Goal: Task Accomplishment & Management: Manage account settings

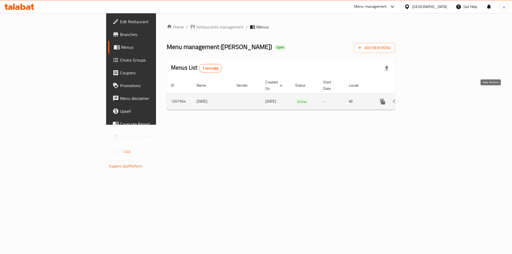
click at [427, 95] on link "enhanced table" at bounding box center [420, 101] width 13 height 13
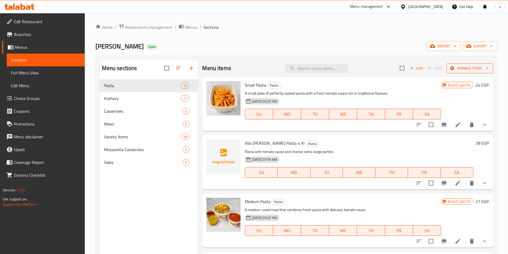
click at [463, 66] on span "Manage items" at bounding box center [469, 68] width 38 height 7
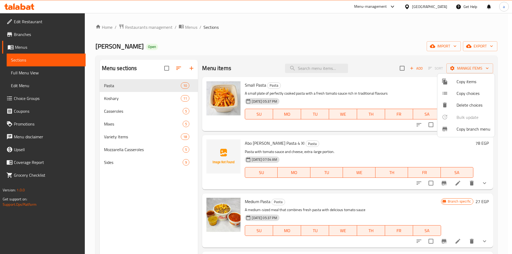
click at [467, 129] on span "Copy branch menu" at bounding box center [473, 129] width 34 height 6
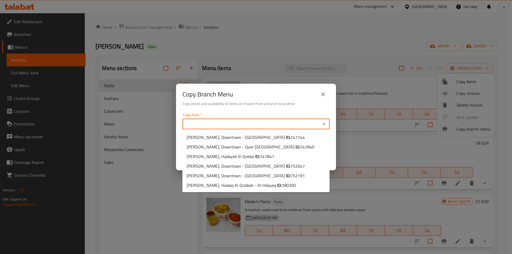
click at [236, 124] on input "Copy from   *" at bounding box center [251, 123] width 135 height 7
click at [246, 164] on span "Abo Soliman, Downtown - Khan el-Khalili ID: 752047" at bounding box center [246, 166] width 118 height 6
type input "Abo Soliman, Downtown - Khan el-Khalili"
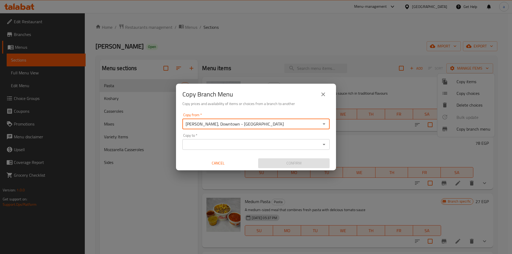
click at [208, 142] on input "Copy to   *" at bounding box center [251, 144] width 135 height 7
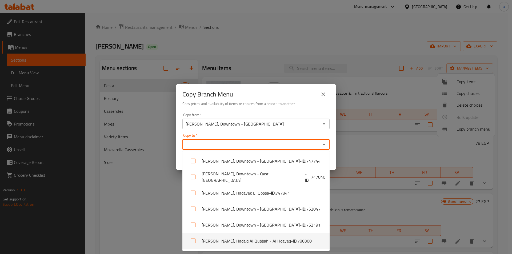
click at [227, 236] on li "Abo Soliman, Hadaiq Al Qubbah - Al Hdayeq - ID: 780300" at bounding box center [255, 241] width 147 height 16
checkbox input "true"
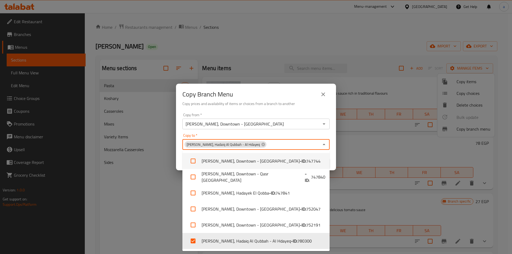
click at [281, 111] on div "Copy Branch Menu Copy prices and availability of items or choices from a branch…" at bounding box center [256, 97] width 160 height 27
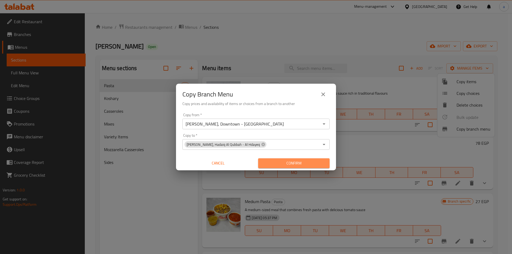
click at [288, 161] on span "Confirm" at bounding box center [293, 163] width 63 height 7
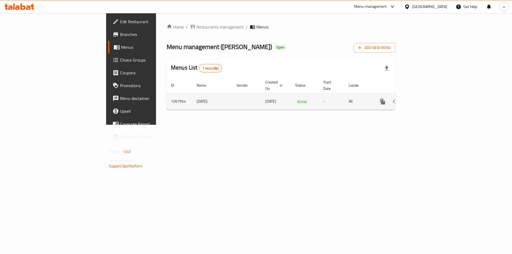
click at [424, 98] on icon "enhanced table" at bounding box center [421, 101] width 6 height 6
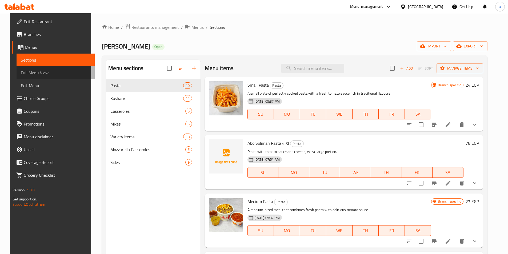
click at [29, 73] on span "Full Menu View" at bounding box center [56, 73] width 70 height 6
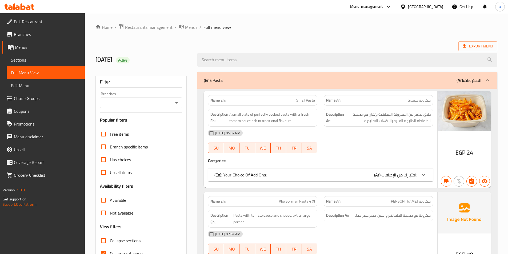
click at [155, 106] on input "Branches" at bounding box center [137, 102] width 70 height 7
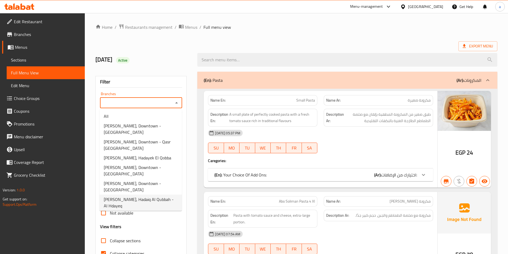
click at [152, 196] on span "Abo Soliman, Hadaiq Al Qubbah - Al Hdayeq" at bounding box center [141, 202] width 74 height 13
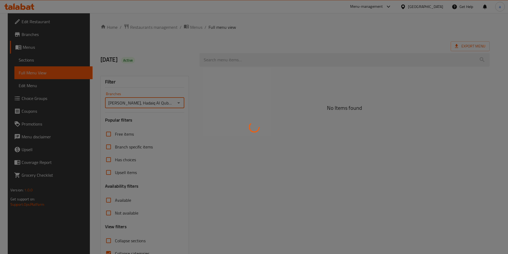
type input "Abo Soliman, Hadaiq Al Qubbah - Al Hdayeq"
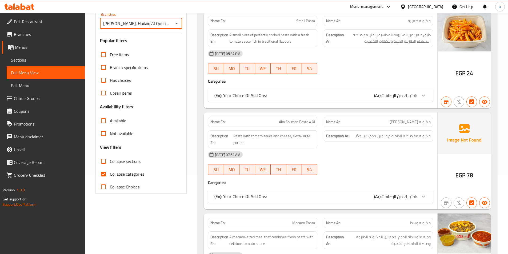
scroll to position [110, 0]
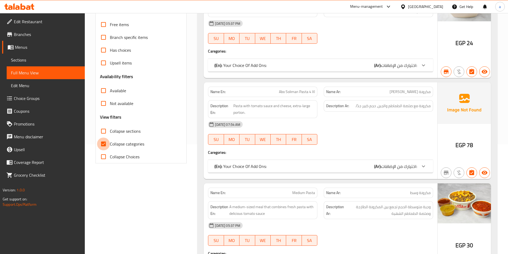
click at [105, 147] on input "Collapse categories" at bounding box center [103, 144] width 13 height 13
checkbox input "false"
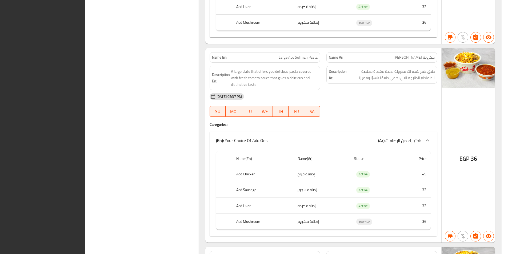
scroll to position [434, 0]
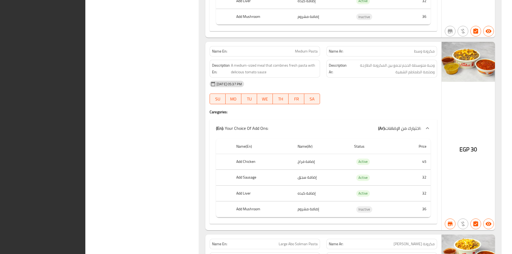
drag, startPoint x: 509, startPoint y: 111, endPoint x: 503, endPoint y: 97, distance: 14.8
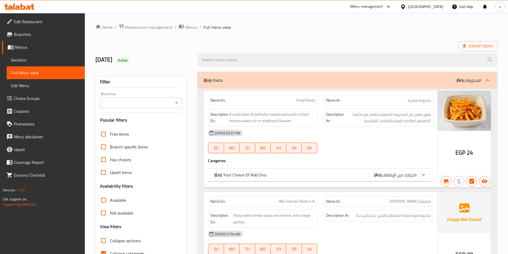
click at [42, 60] on span "Sections" at bounding box center [46, 60] width 70 height 6
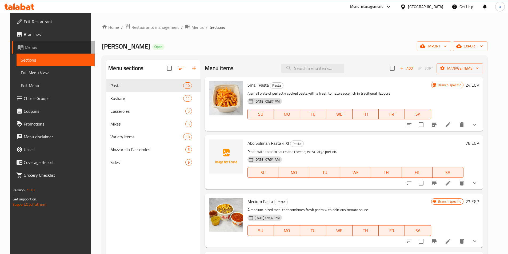
click at [35, 47] on span "Menus" at bounding box center [58, 47] width 66 height 6
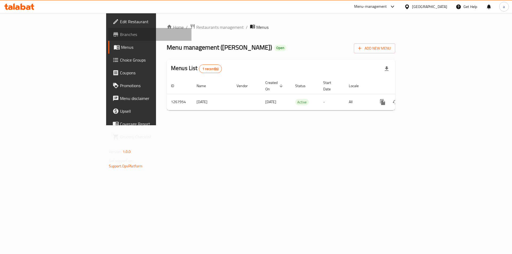
click at [120, 38] on span "Branches" at bounding box center [153, 34] width 67 height 6
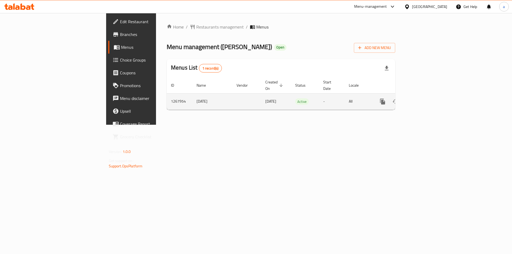
click at [423, 99] on icon "enhanced table" at bounding box center [420, 101] width 5 height 5
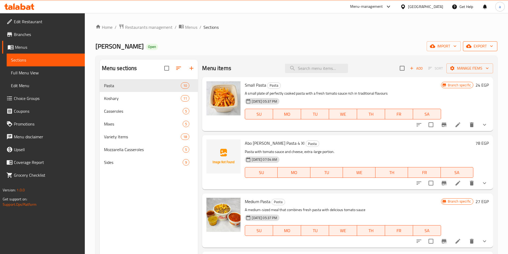
click at [484, 45] on span "export" at bounding box center [480, 46] width 26 height 7
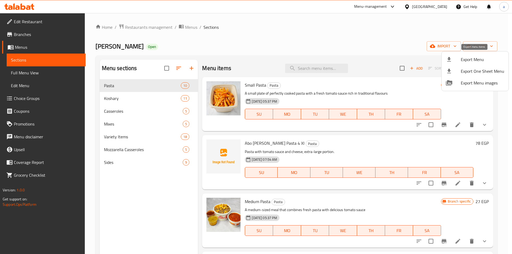
click at [463, 62] on span "Export Menu" at bounding box center [482, 59] width 43 height 6
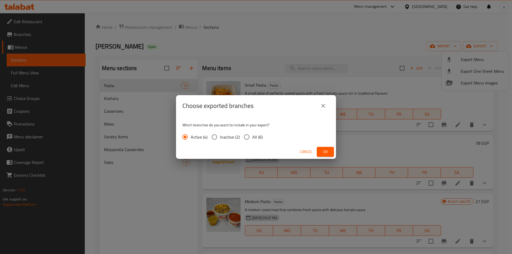
click at [252, 136] on span "All (6)" at bounding box center [257, 137] width 10 height 6
click at [252, 136] on input "All (6)" at bounding box center [246, 136] width 11 height 11
radio input "true"
click at [321, 151] on span "Ok" at bounding box center [325, 151] width 9 height 7
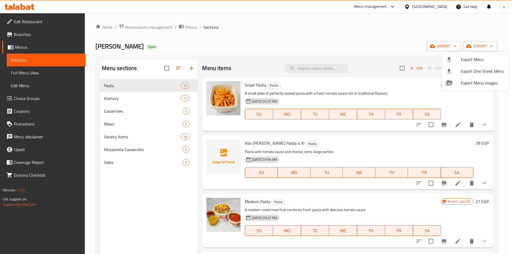
click at [41, 35] on div at bounding box center [256, 127] width 512 height 254
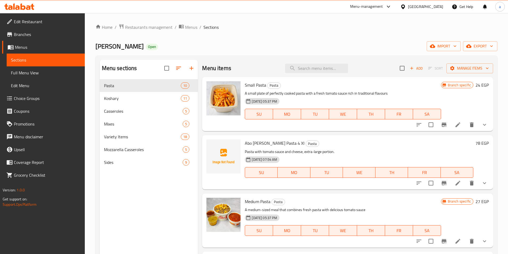
click at [28, 32] on span "Branches" at bounding box center [47, 34] width 67 height 6
